Goal: Task Accomplishment & Management: Manage account settings

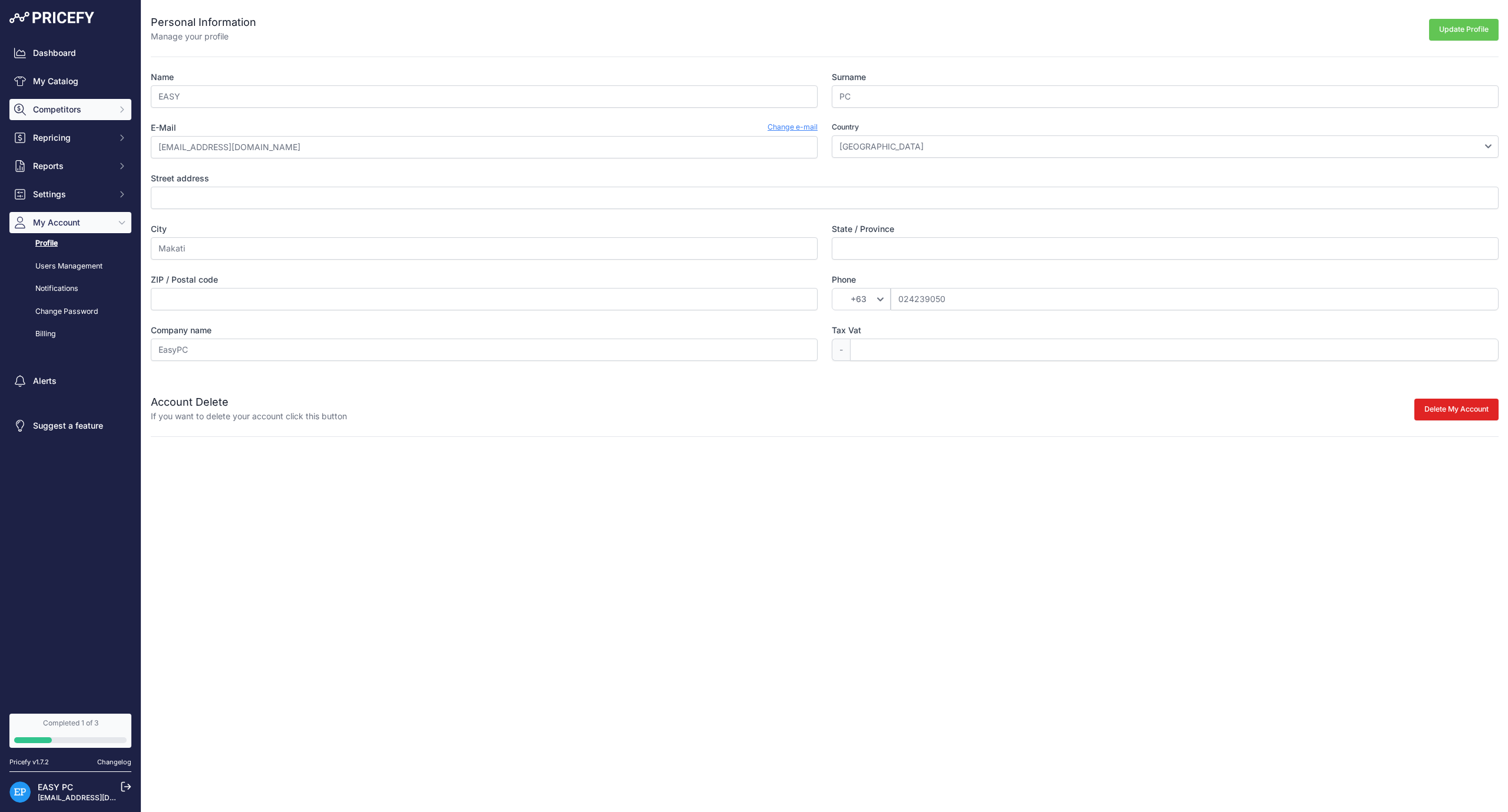
click at [96, 105] on span "Competitors" at bounding box center [71, 110] width 77 height 12
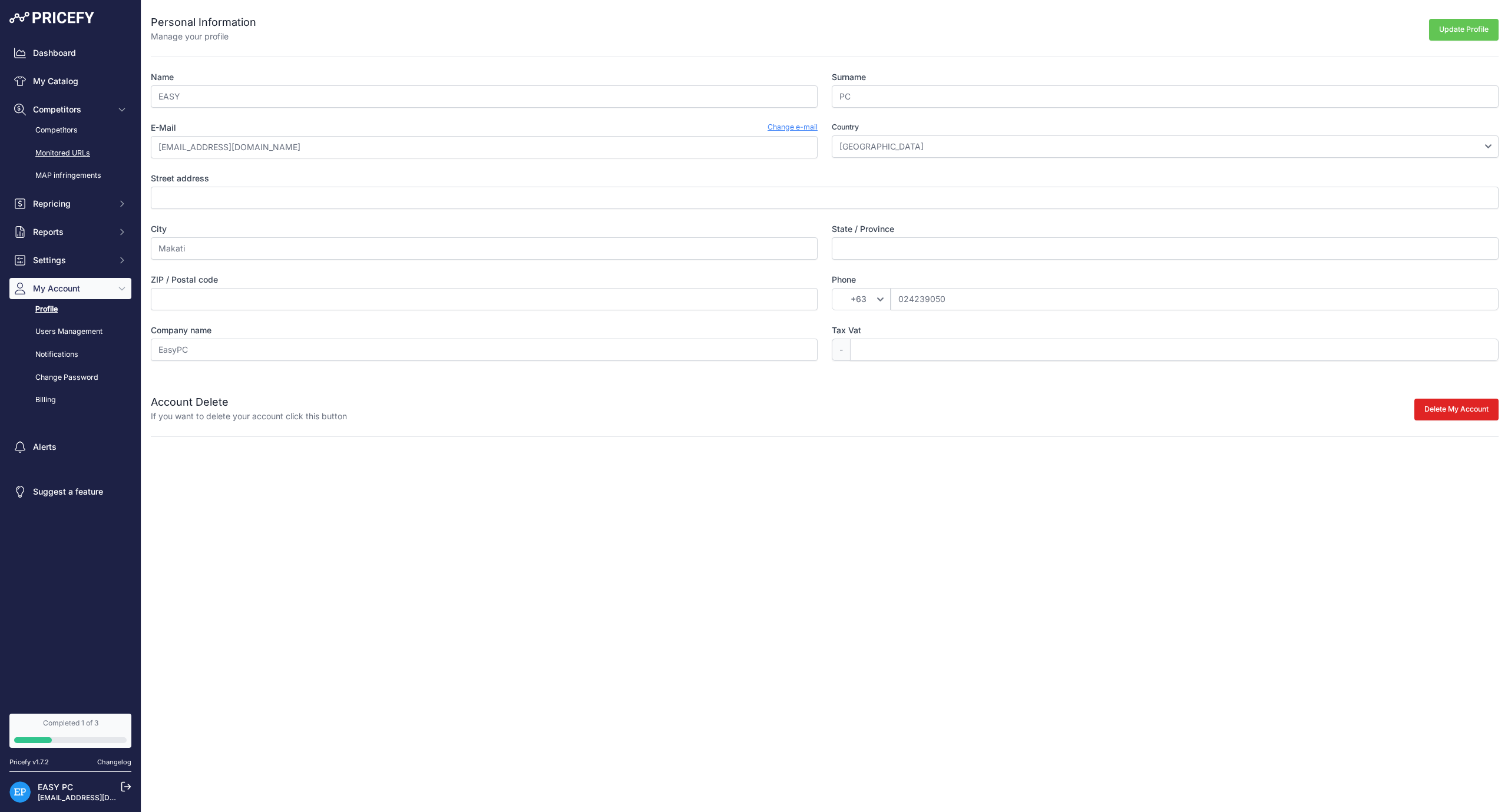
click at [96, 155] on link "Monitored URLs" at bounding box center [71, 153] width 122 height 20
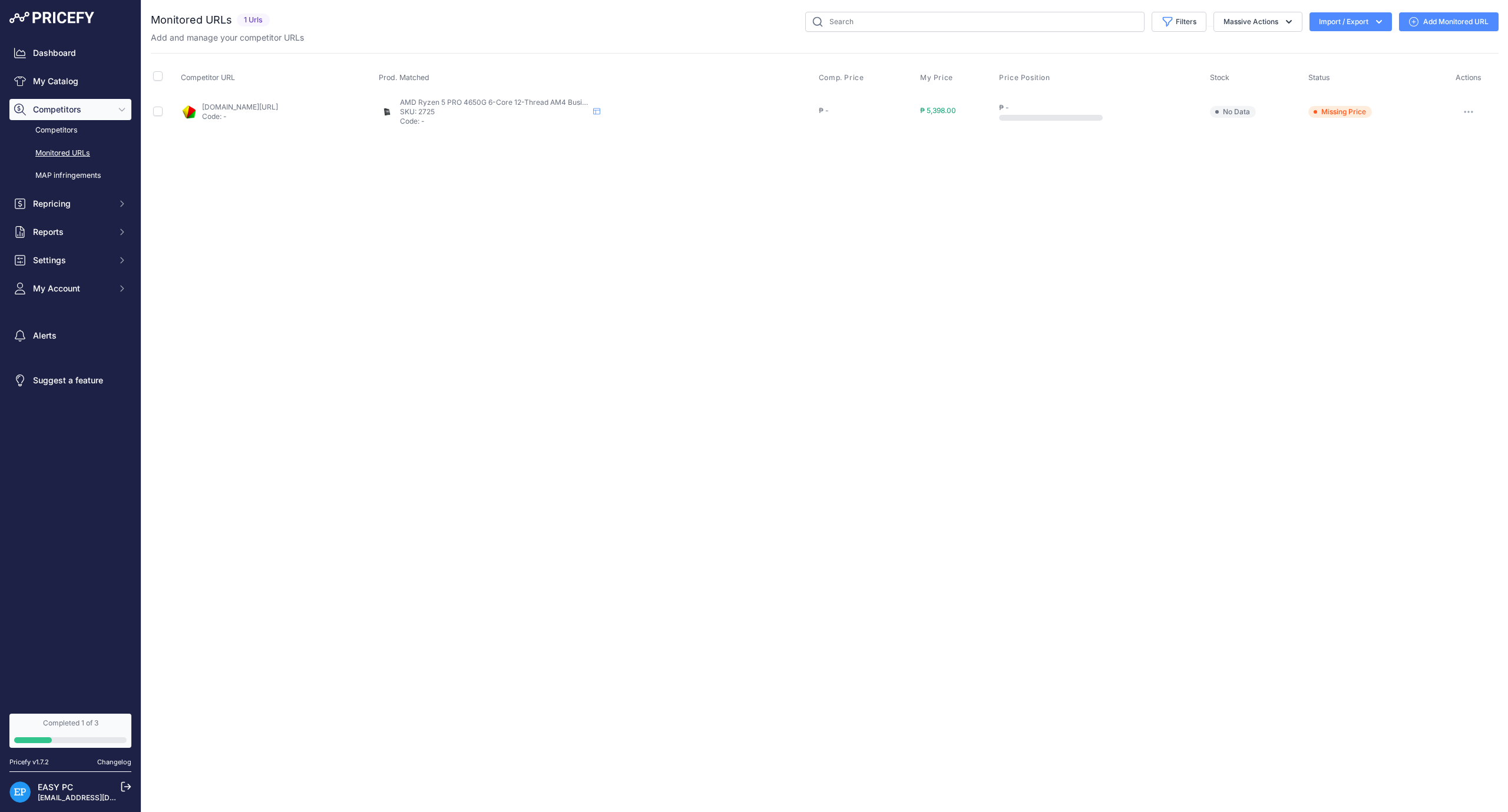
click at [1466, 114] on button "button" at bounding box center [1468, 112] width 24 height 16
click at [1425, 209] on link "Update Scraping Profile" at bounding box center [1437, 212] width 120 height 19
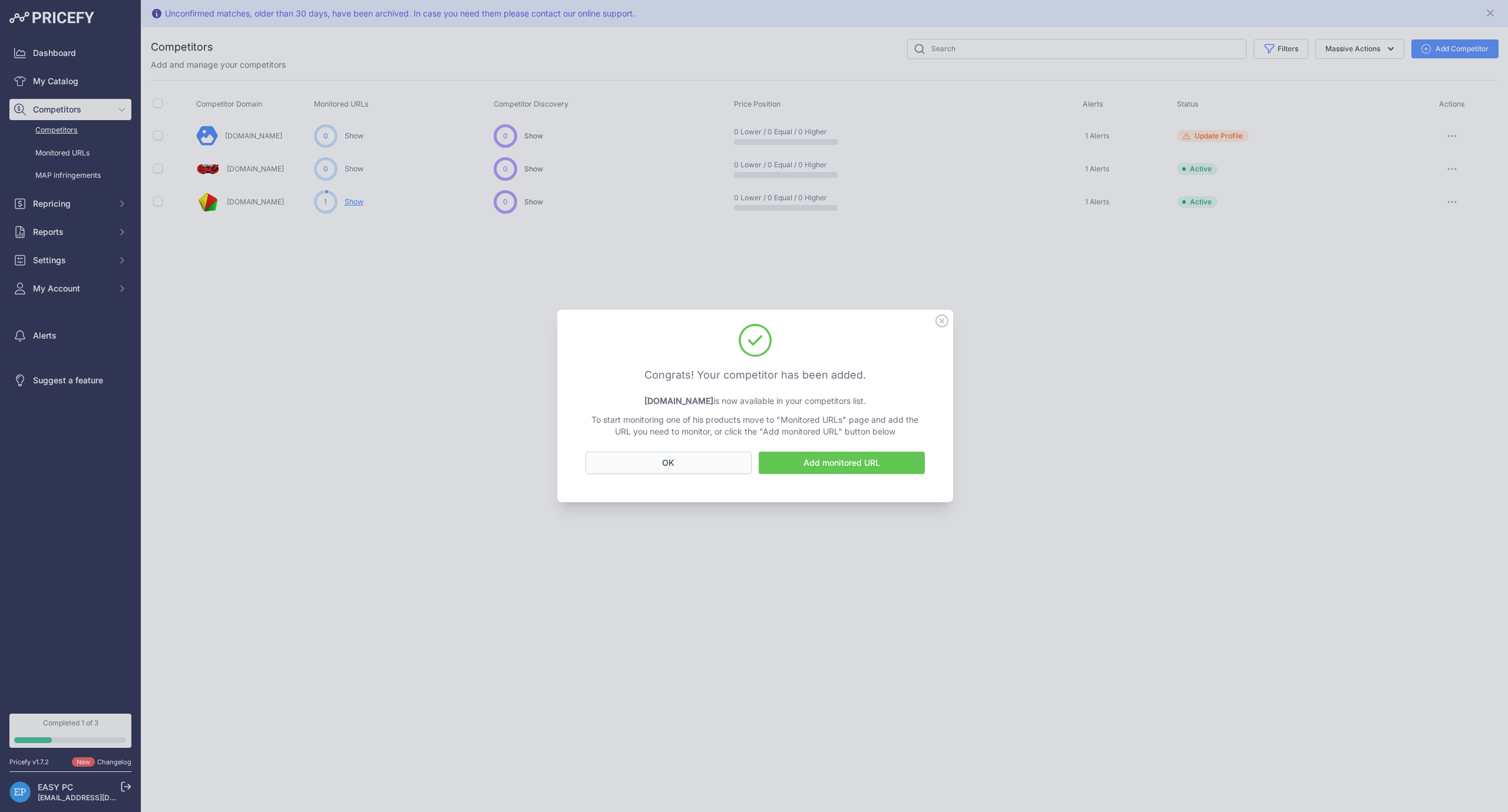
click at [723, 460] on button "OK" at bounding box center [669, 463] width 166 height 23
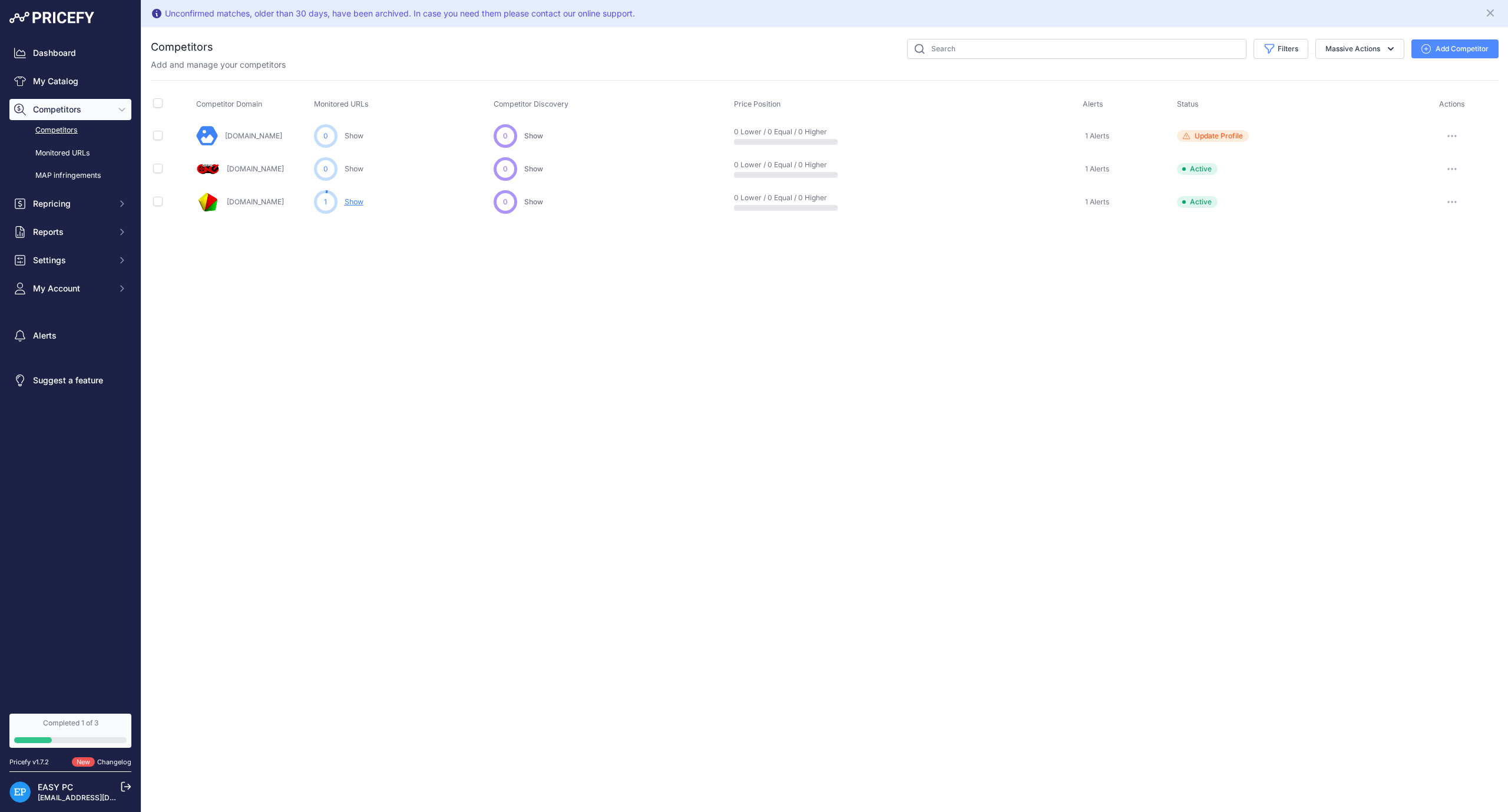
click at [1453, 135] on icon "button" at bounding box center [1453, 135] width 10 height 2
click at [1438, 164] on link "View Competitor Profile" at bounding box center [1447, 161] width 98 height 19
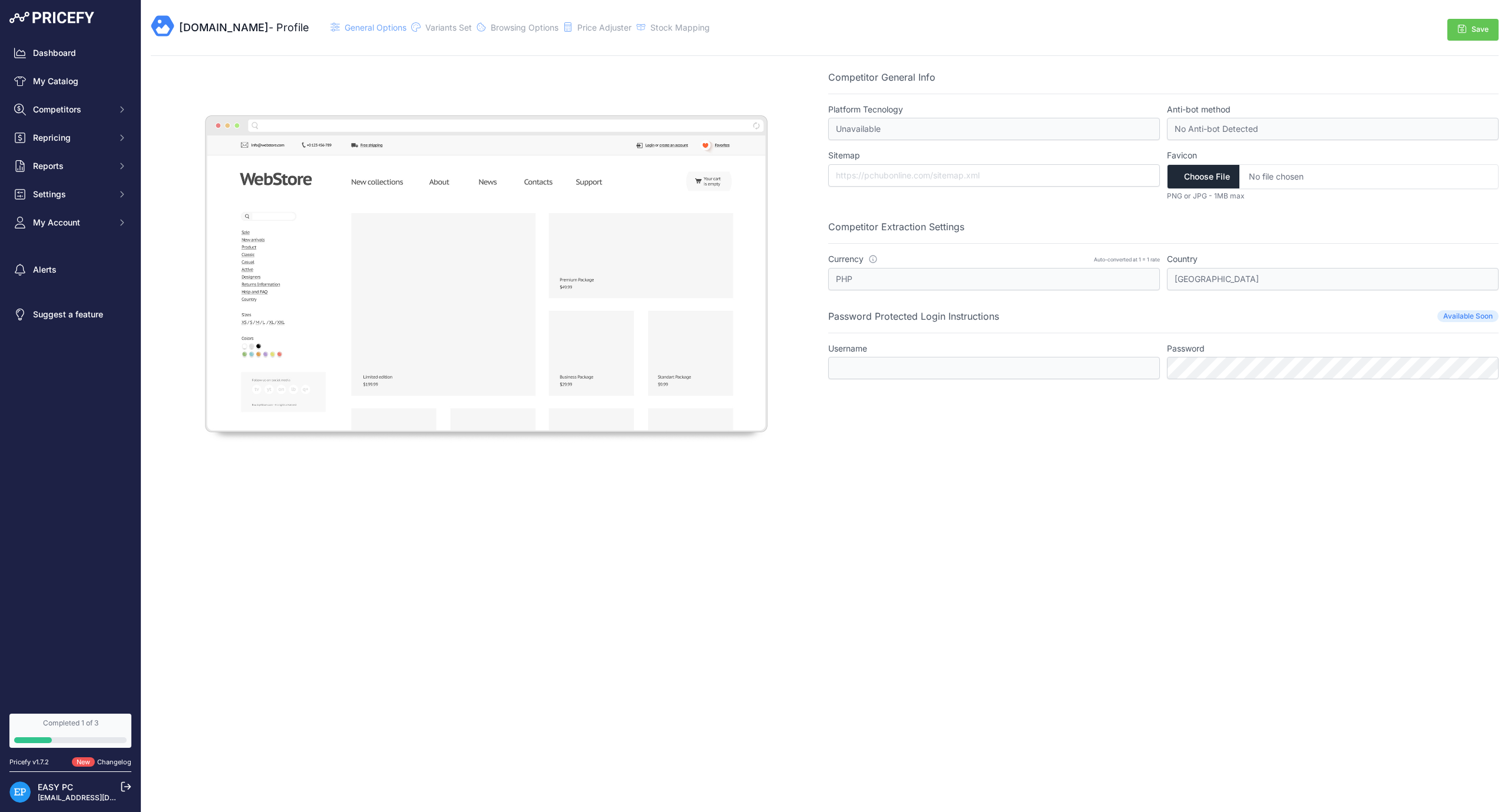
click at [1294, 182] on input "file" at bounding box center [1333, 177] width 332 height 24
click at [460, 31] on span "Variants Set" at bounding box center [448, 28] width 46 height 10
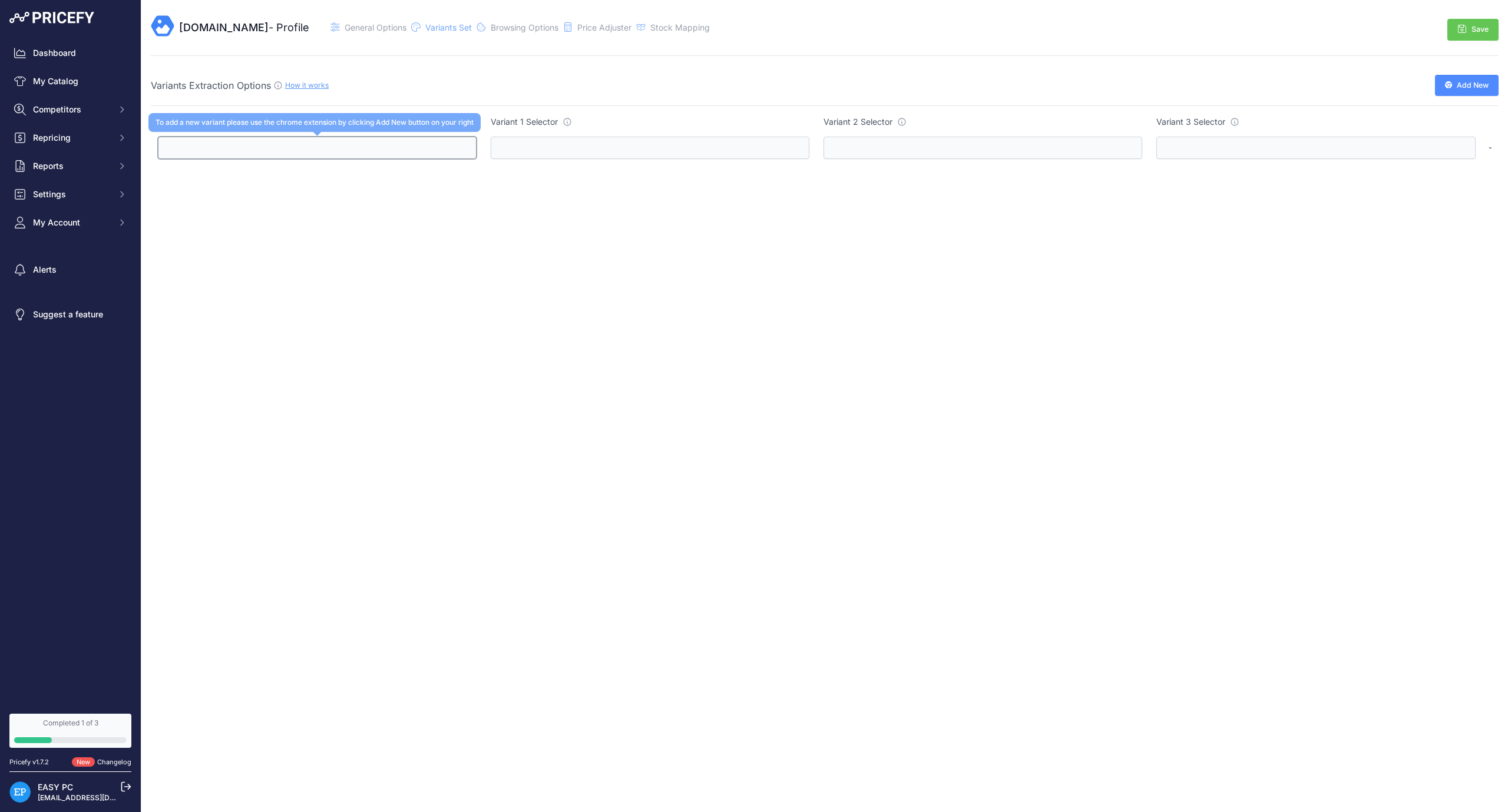
click at [334, 156] on input "text" at bounding box center [317, 148] width 319 height 23
click at [293, 85] on link "How it works" at bounding box center [307, 84] width 44 height 9
click at [312, 130] on td "To add a new variant please use the chrome extension by clicking Add New button…" at bounding box center [317, 148] width 333 height 37
click at [292, 153] on input "text" at bounding box center [317, 148] width 319 height 23
click at [523, 26] on span "Browsing Options" at bounding box center [524, 28] width 67 height 10
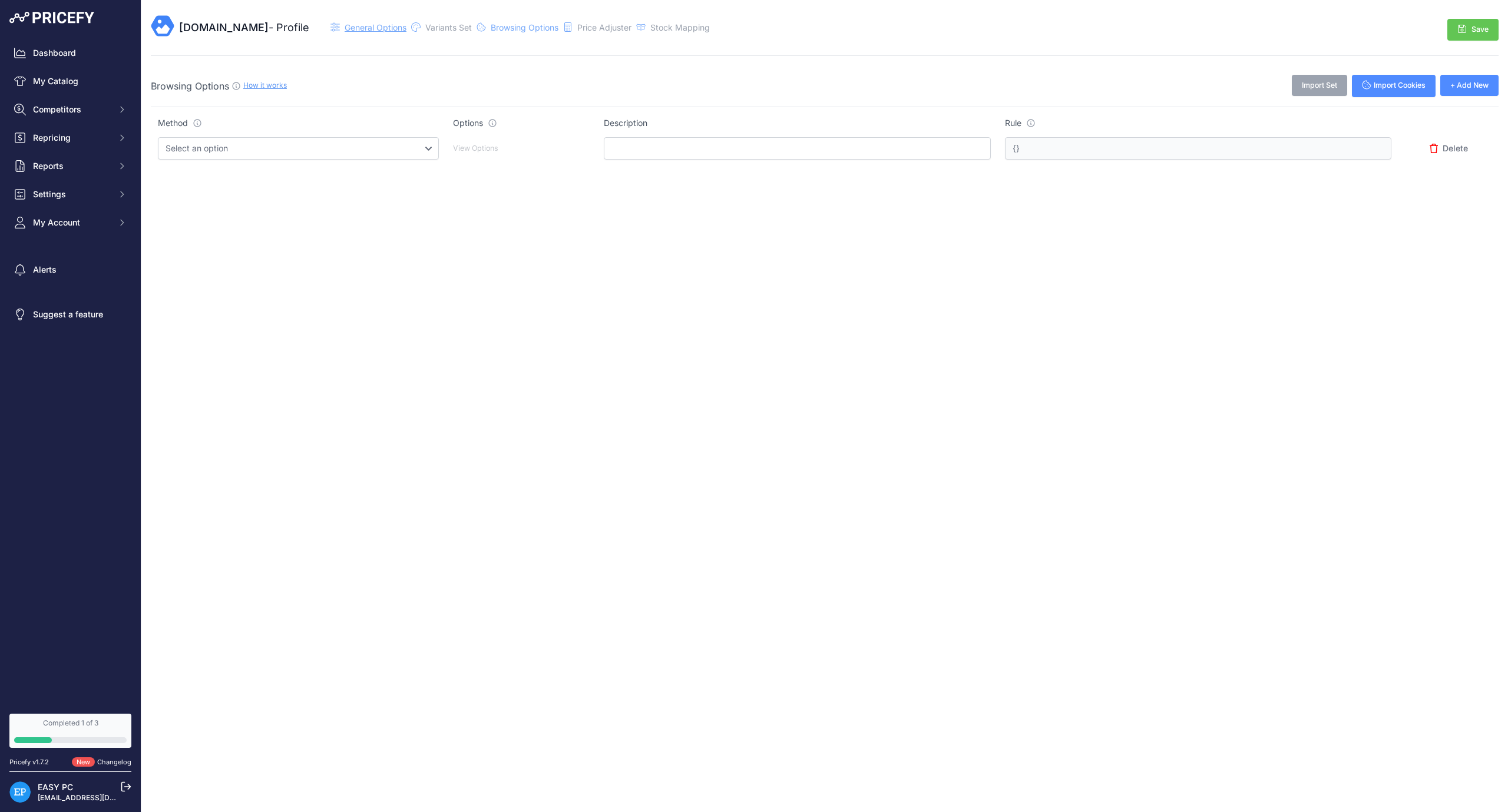
click at [373, 29] on span "General Options" at bounding box center [376, 28] width 62 height 10
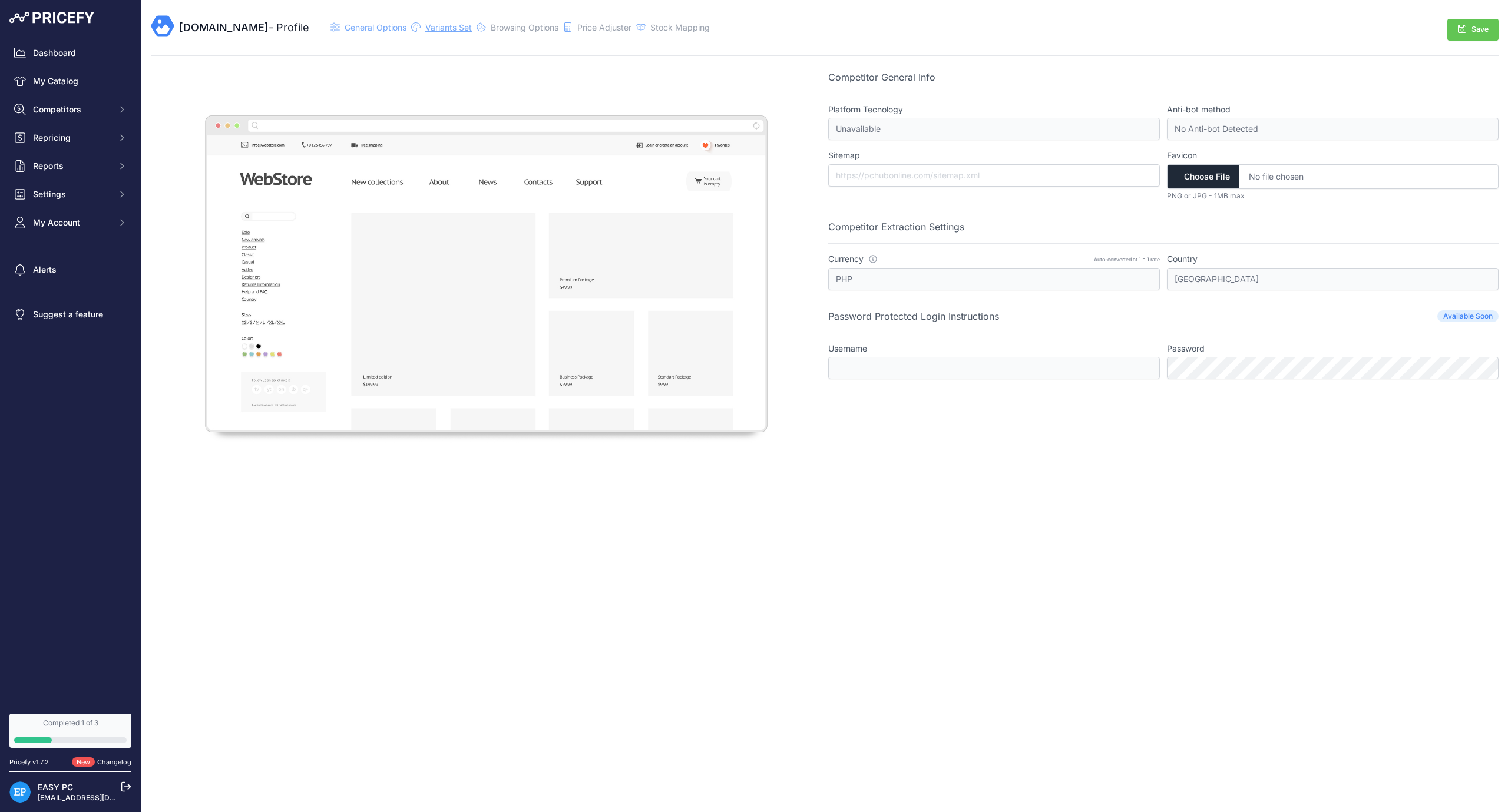
click at [437, 24] on span "Variants Set" at bounding box center [448, 28] width 46 height 10
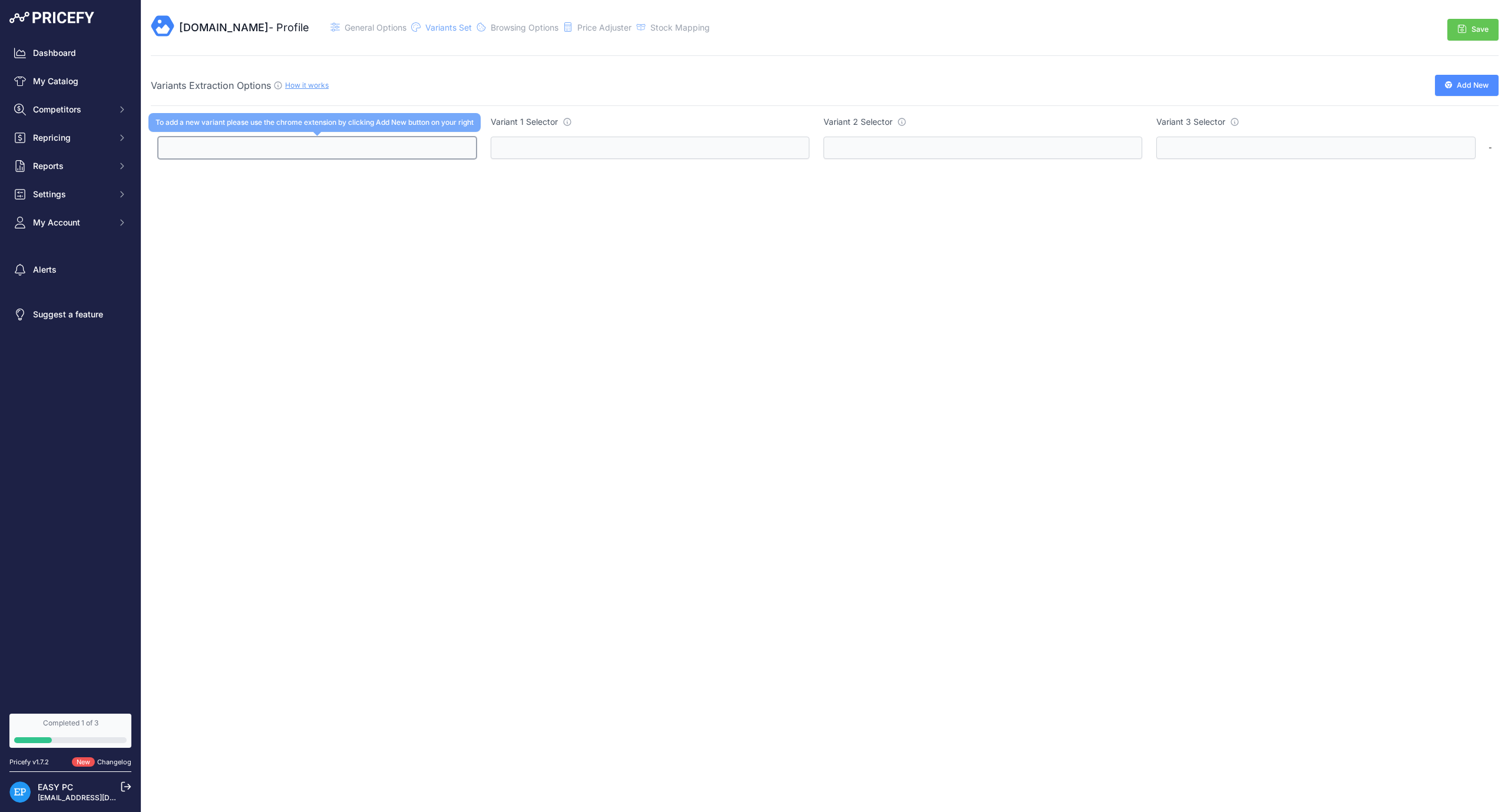
click at [258, 154] on input "text" at bounding box center [317, 148] width 319 height 23
click at [305, 152] on input "text" at bounding box center [317, 148] width 319 height 23
click at [367, 29] on span "General Options" at bounding box center [376, 28] width 62 height 10
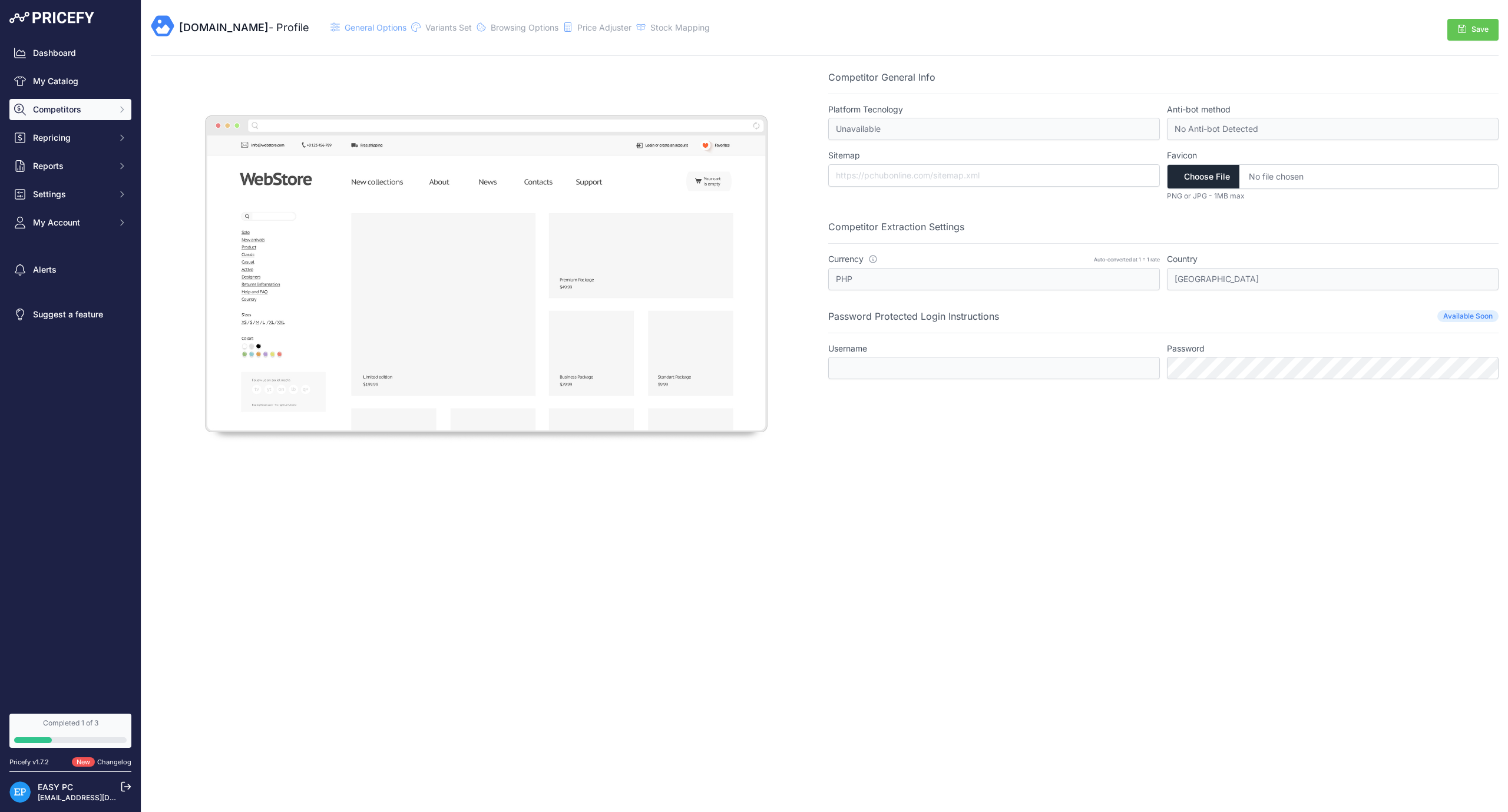
click at [110, 115] on button "Competitors" at bounding box center [71, 110] width 122 height 21
click at [92, 153] on link "Monitored URLs" at bounding box center [71, 153] width 122 height 20
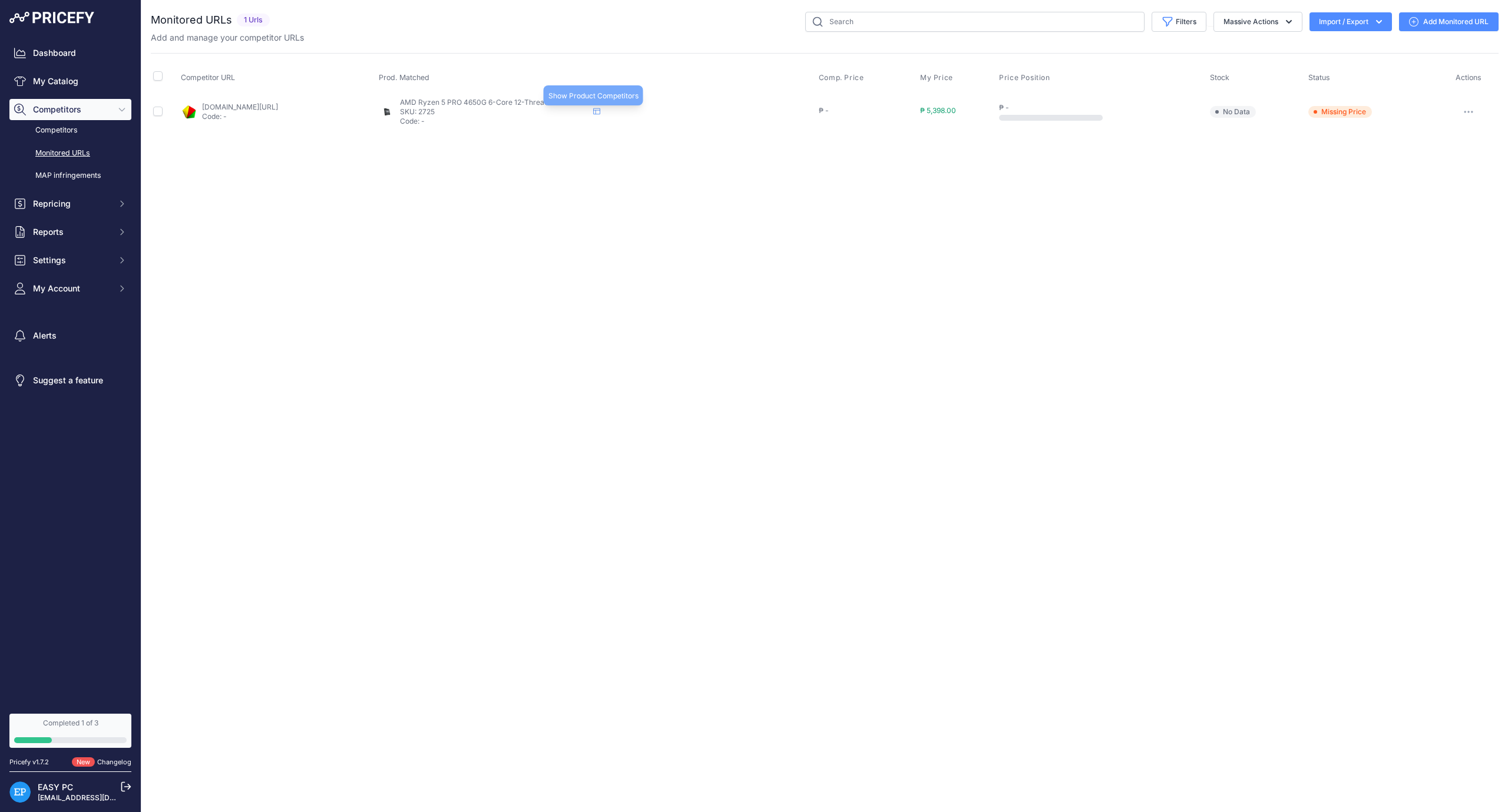
click at [601, 110] on icon at bounding box center [597, 112] width 7 height 6
click at [1353, 109] on span "Missing Price" at bounding box center [1340, 112] width 63 height 12
drag, startPoint x: 1331, startPoint y: 79, endPoint x: 1352, endPoint y: 119, distance: 45.2
click at [1350, 117] on table "Competitor URL Prod. Matched Comp. Price My Price" at bounding box center [825, 97] width 1348 height 67
click at [1353, 111] on span "Missing Price" at bounding box center [1340, 112] width 63 height 12
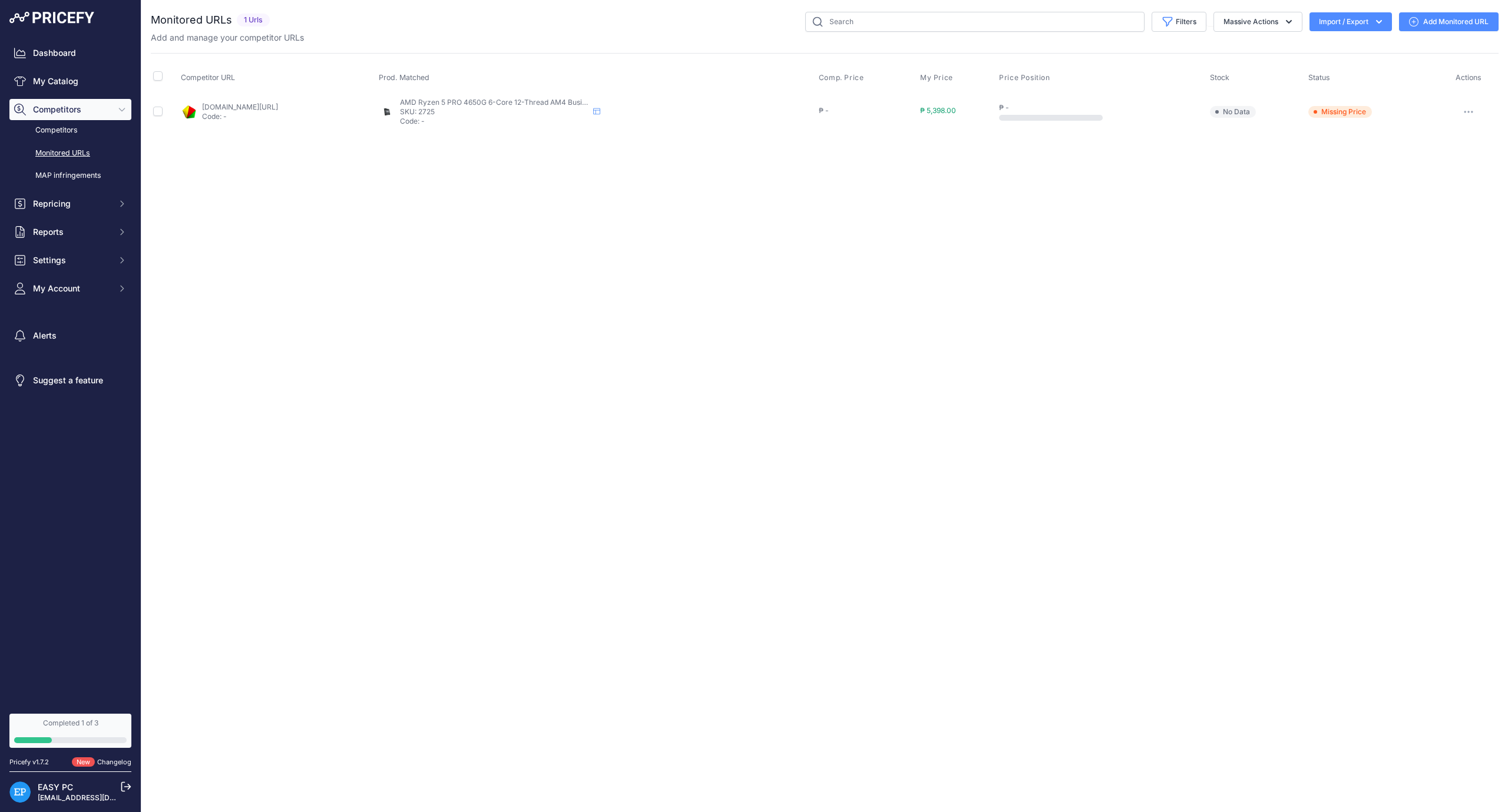
drag, startPoint x: 1353, startPoint y: 111, endPoint x: 1461, endPoint y: 114, distance: 108.0
click at [1358, 111] on span "Missing Price" at bounding box center [1340, 112] width 63 height 12
click at [1470, 113] on button "button" at bounding box center [1468, 112] width 24 height 16
click at [1437, 214] on link "Update Scraping Profile" at bounding box center [1437, 212] width 120 height 19
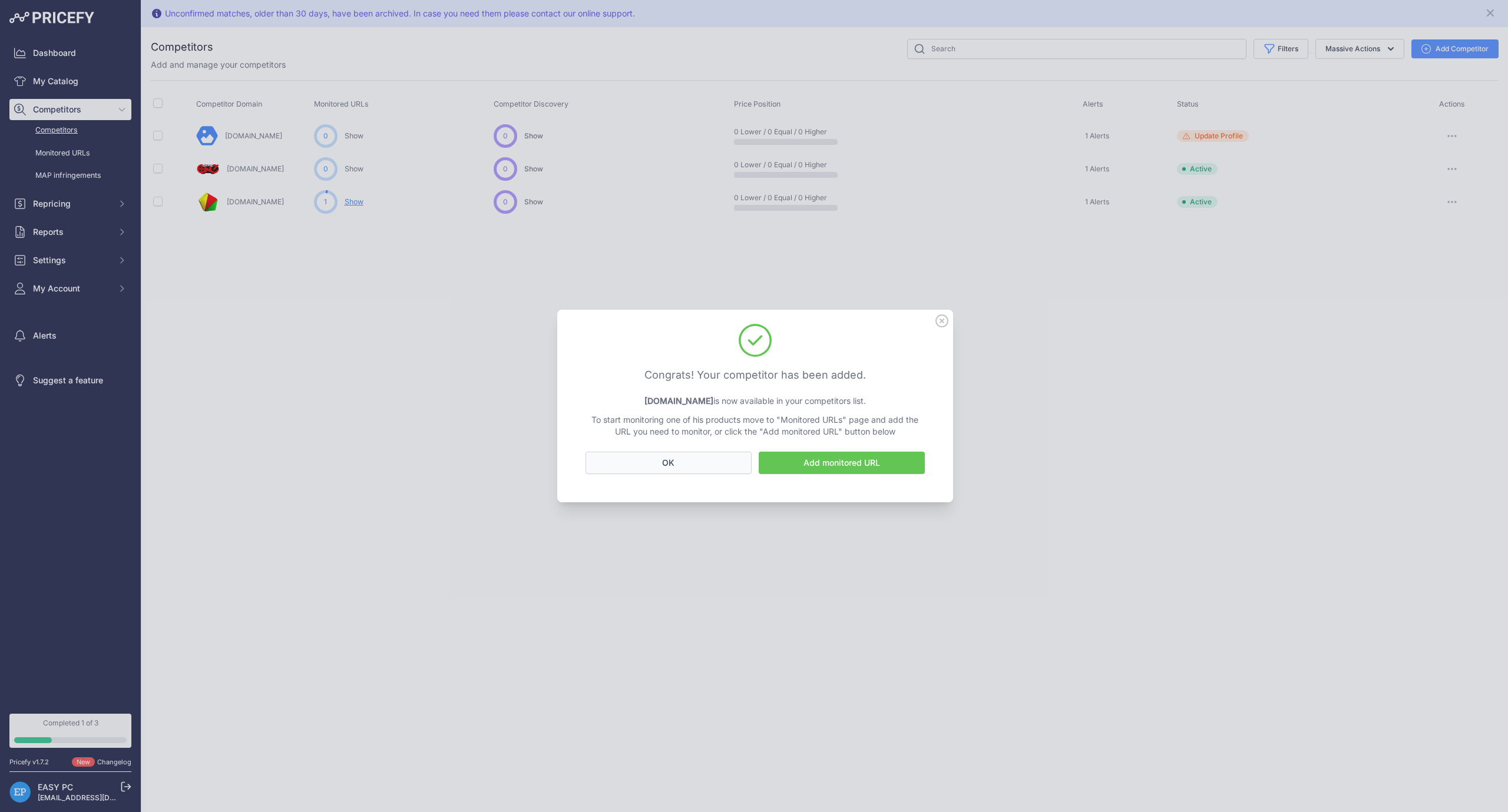
click at [718, 469] on button "OK" at bounding box center [669, 463] width 166 height 23
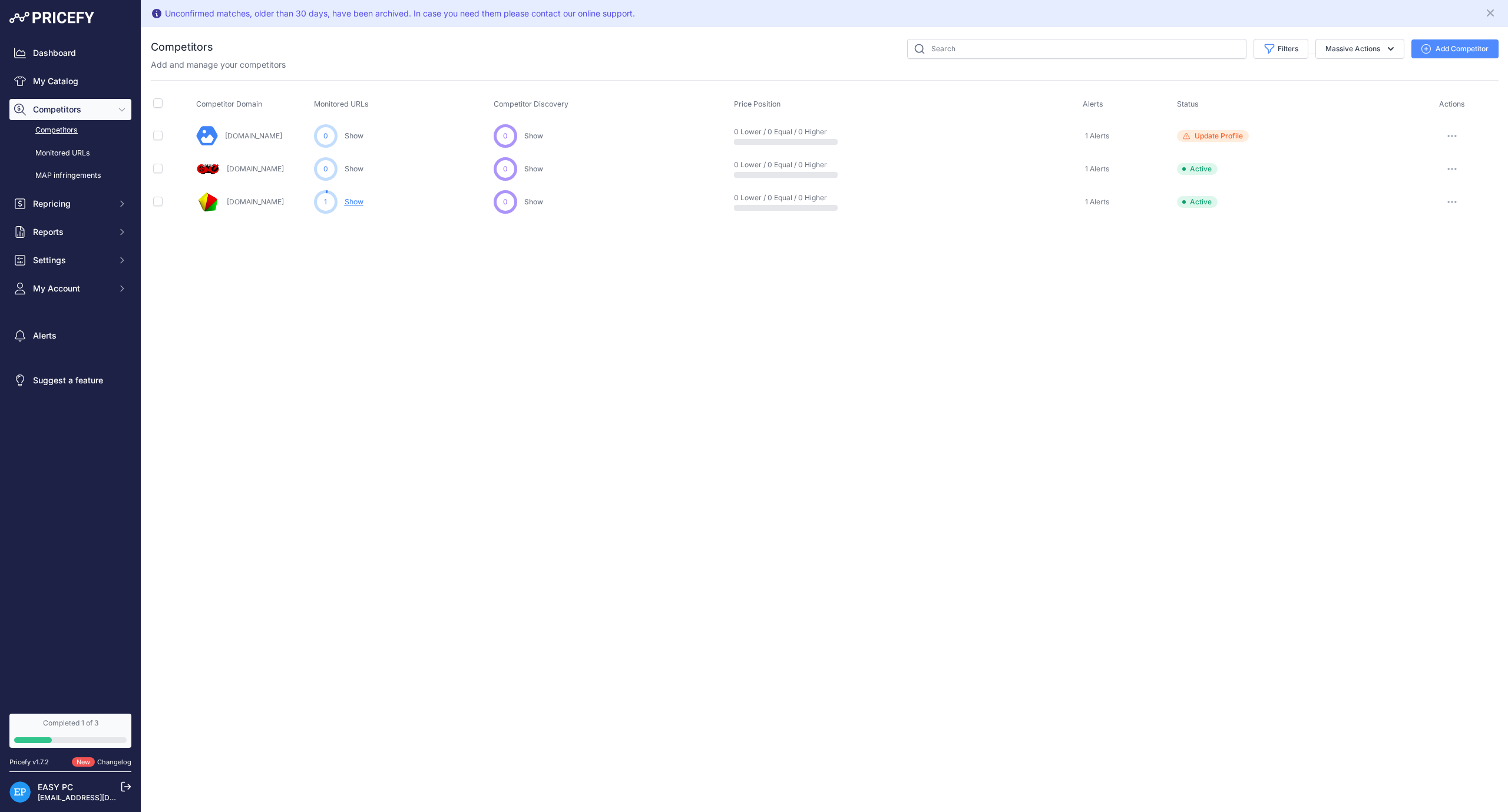
click at [1458, 205] on button "button" at bounding box center [1452, 202] width 24 height 16
click at [1458, 233] on link "View Competitor Profile" at bounding box center [1447, 226] width 98 height 19
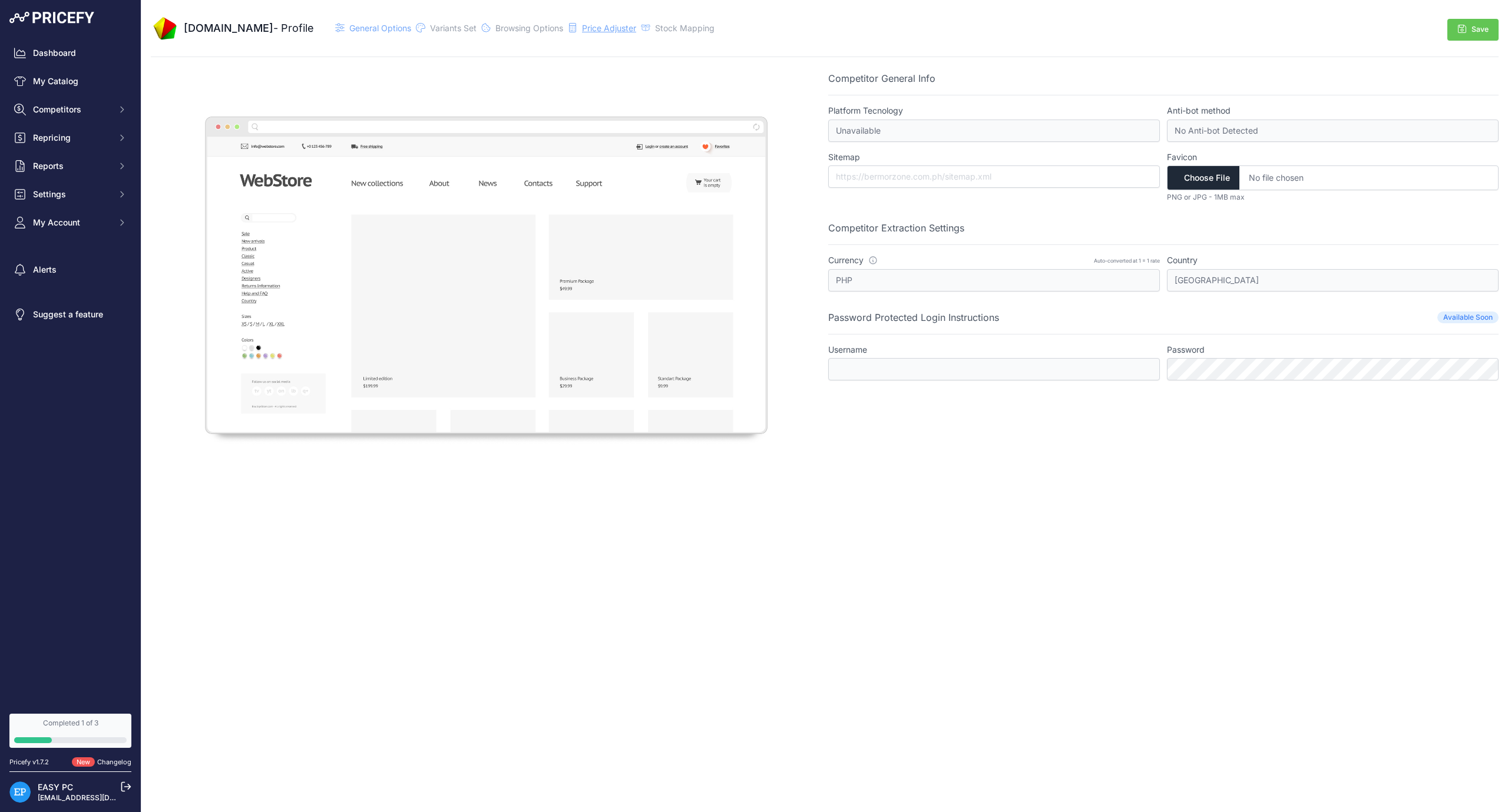
click at [635, 30] on span "Price Adjuster" at bounding box center [609, 28] width 54 height 10
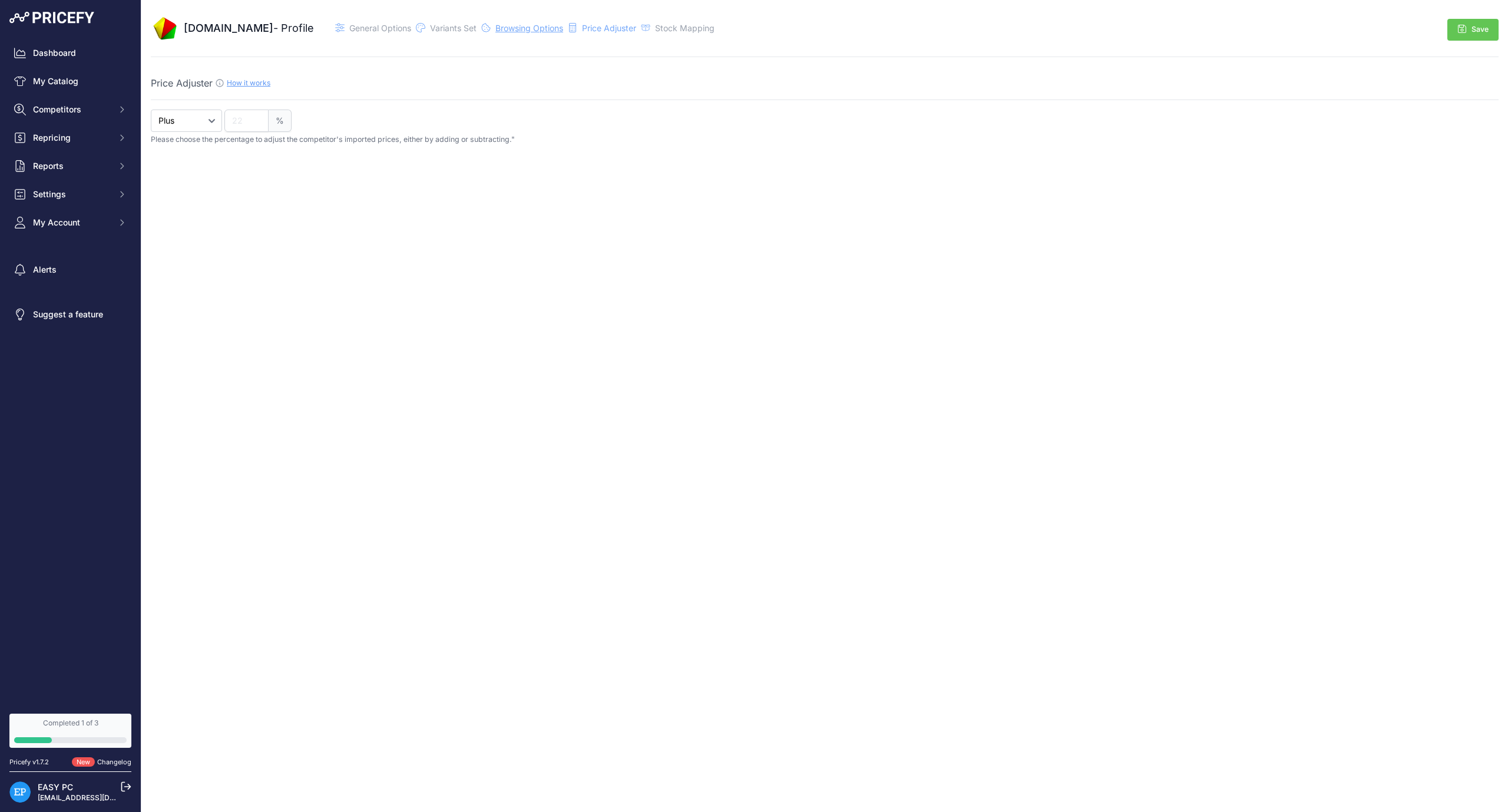
click at [556, 31] on span "Browsing Options" at bounding box center [529, 28] width 67 height 10
click at [420, 153] on select "Select an option Query String Local Storage Cookie Automatic Actions" at bounding box center [299, 150] width 281 height 23
select select "automatic_actions"
click at [158, 139] on select "Select an option Query String Local Storage Cookie Automatic Actions" at bounding box center [299, 150] width 281 height 23
click at [793, 162] on td at bounding box center [797, 150] width 401 height 37
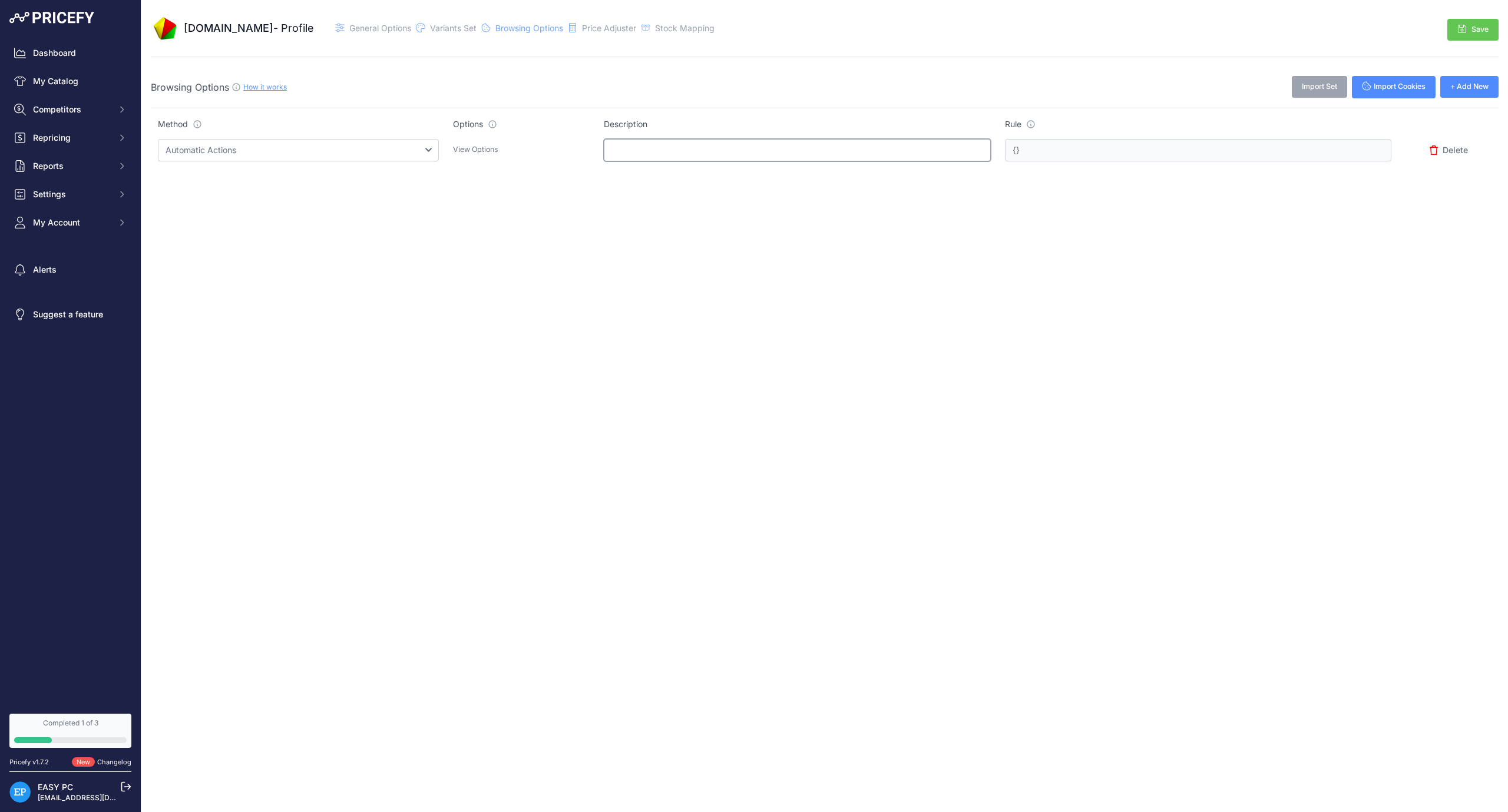
click at [797, 156] on input "text" at bounding box center [797, 150] width 387 height 23
click at [282, 84] on link "How it works" at bounding box center [265, 87] width 44 height 9
